Goal: Transaction & Acquisition: Download file/media

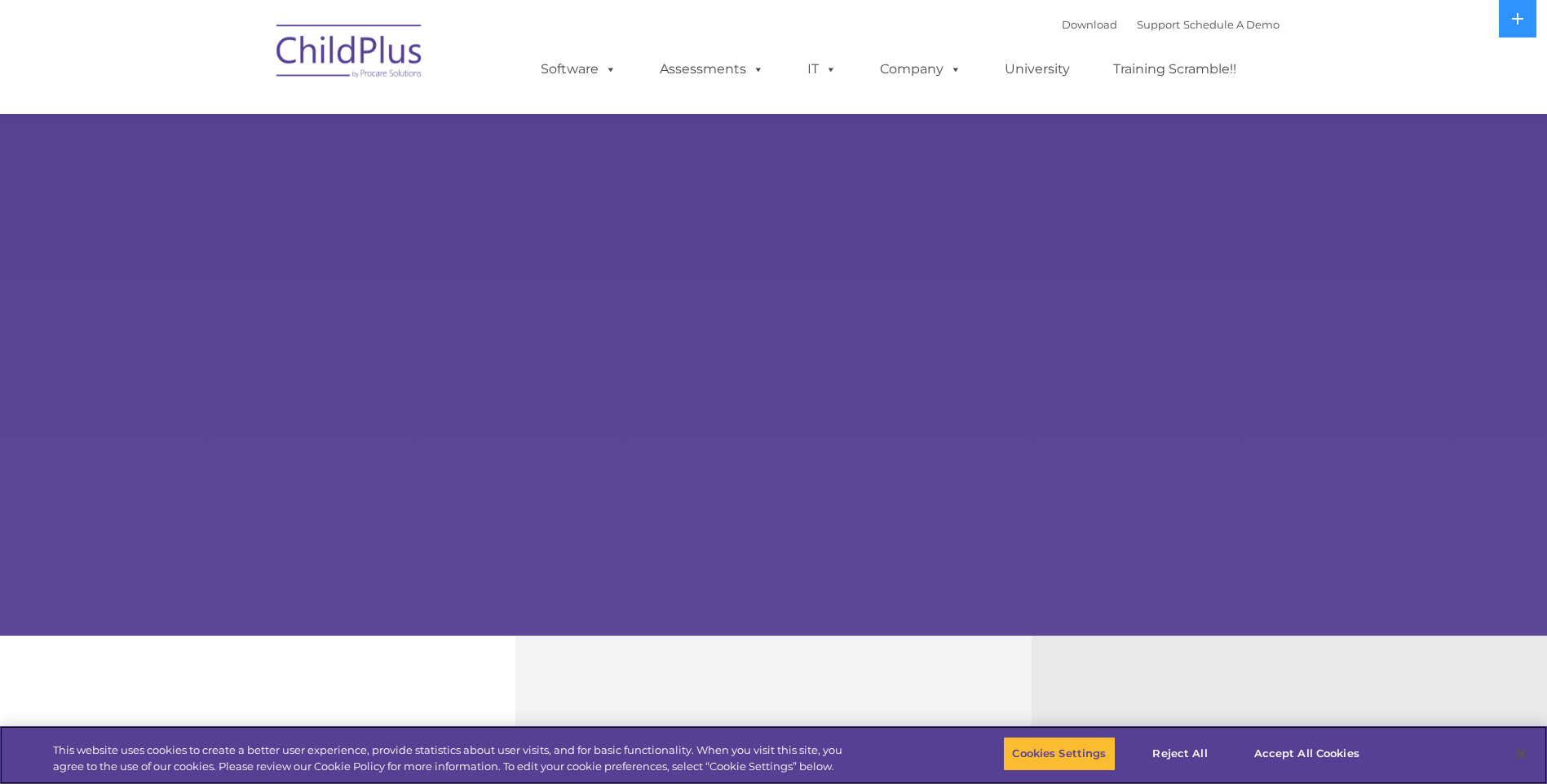
click at [368, 95] on img at bounding box center [350, 54] width 163 height 81
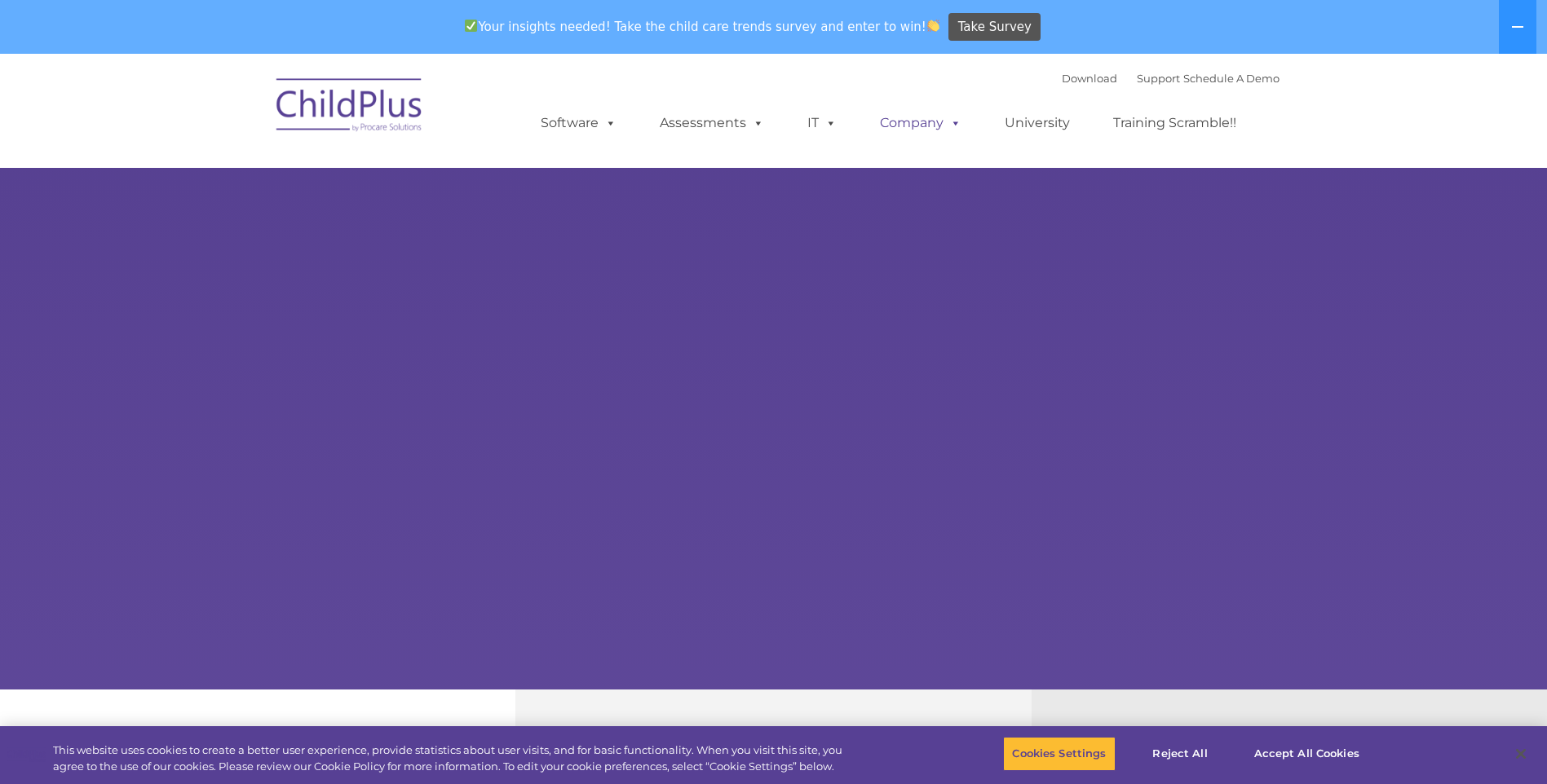
select select "MEDIUM"
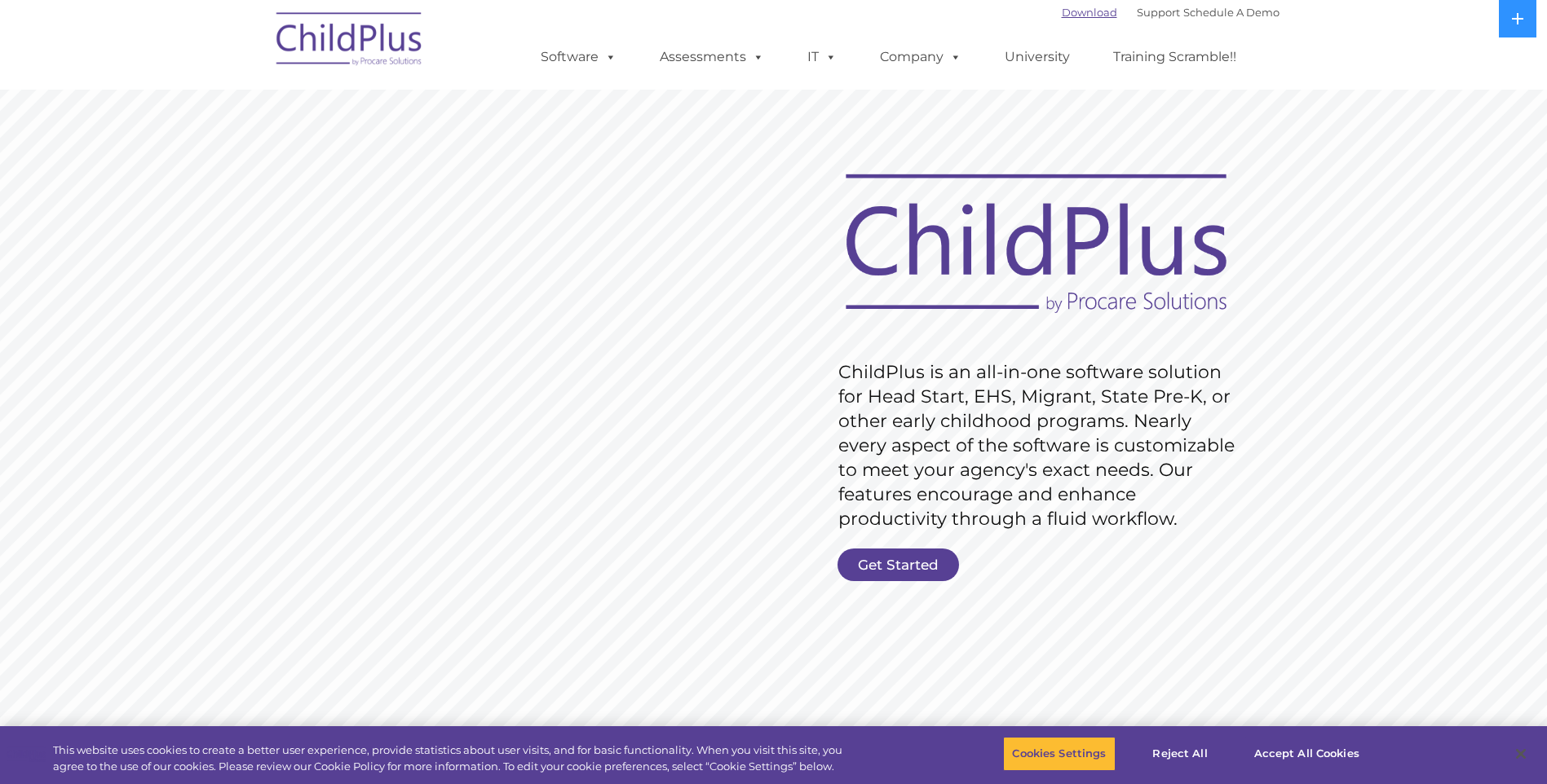
click at [1075, 15] on link "Download" at bounding box center [1089, 12] width 55 height 13
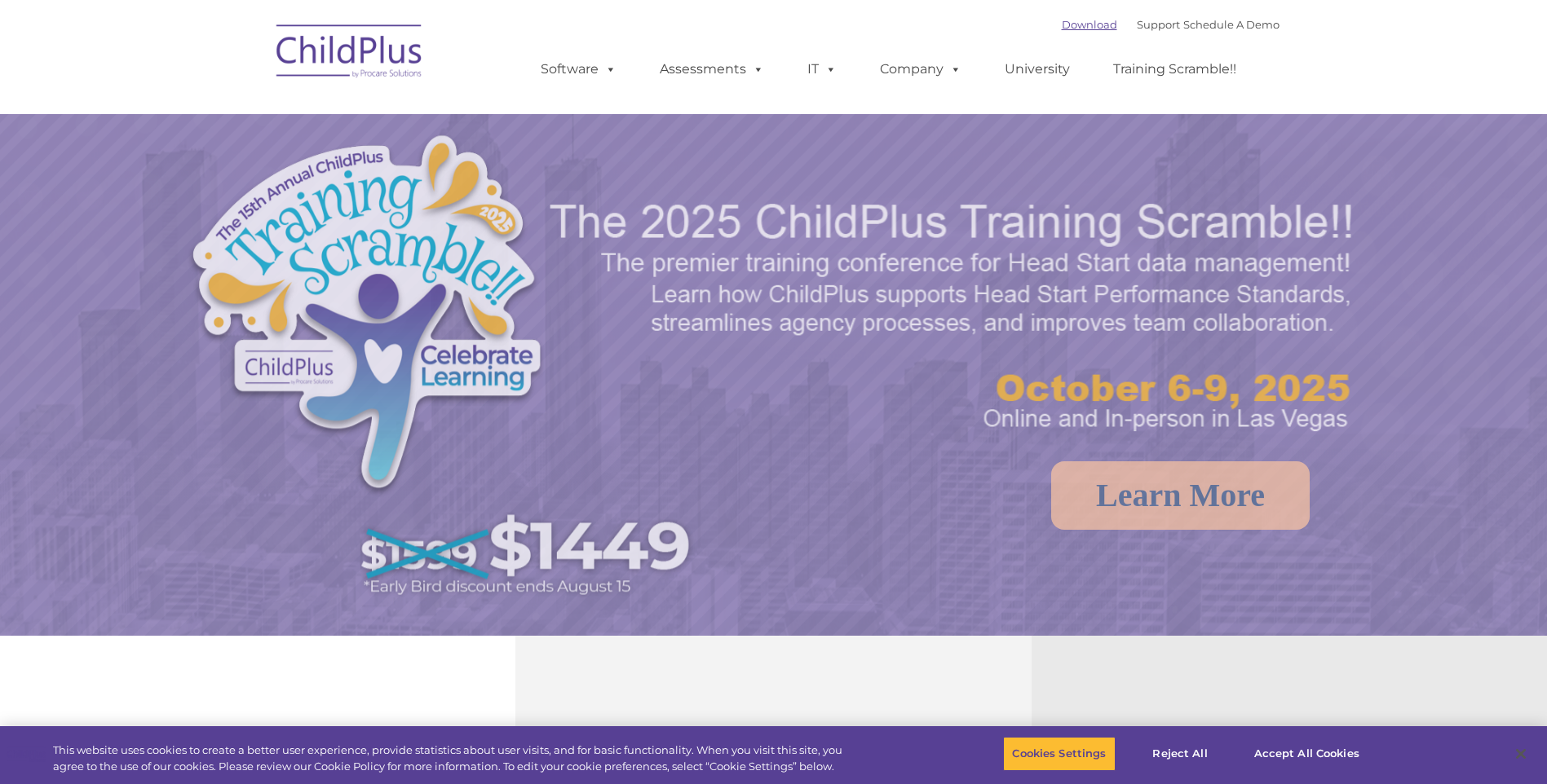
select select "MEDIUM"
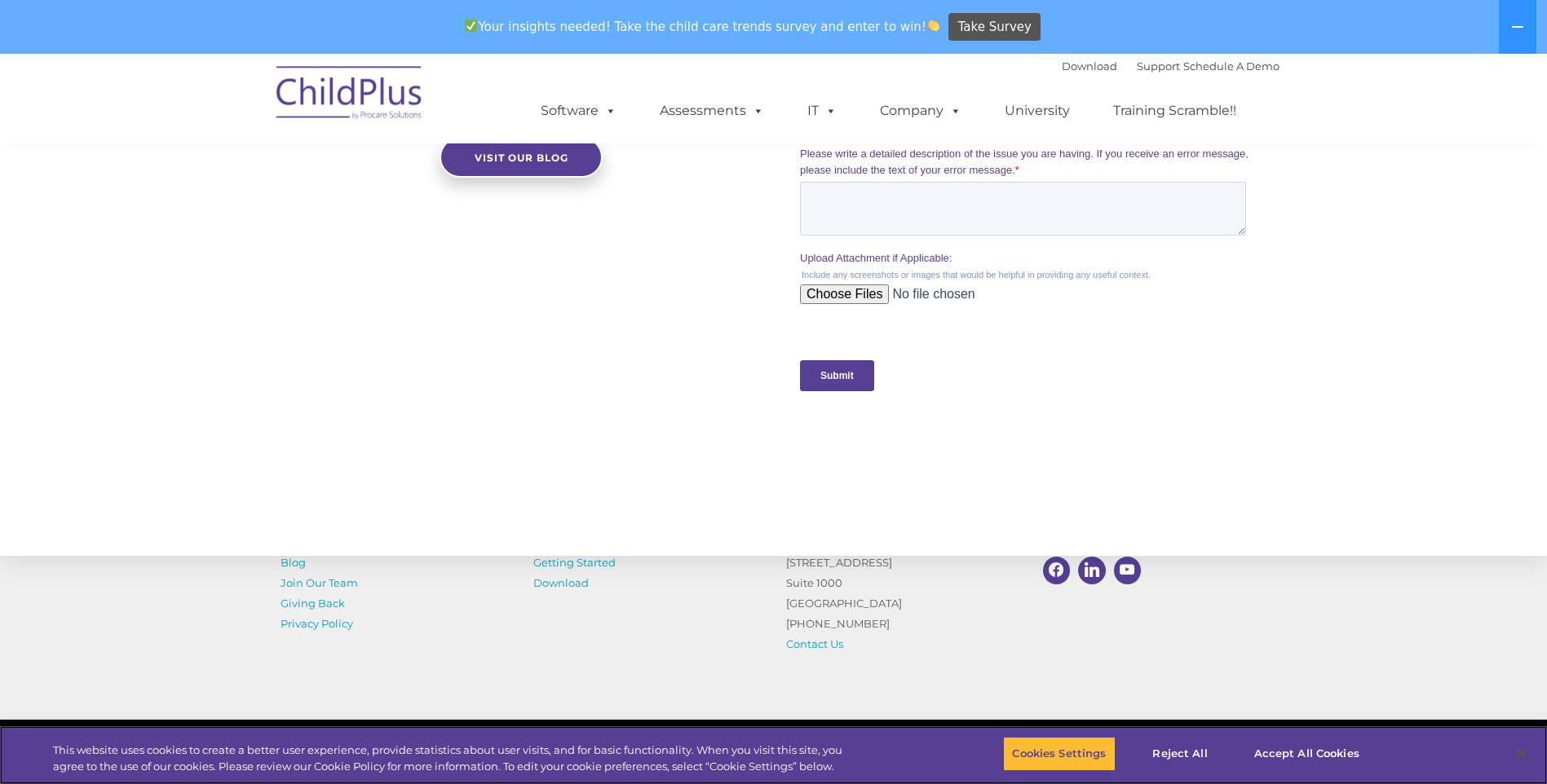
scroll to position [1597, 0]
